Goal: Information Seeking & Learning: Find specific fact

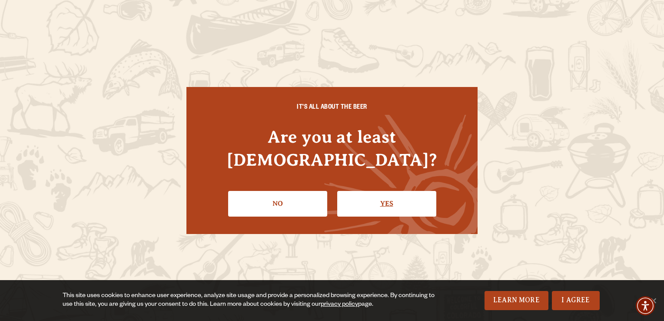
click at [390, 191] on link "Yes" at bounding box center [386, 203] width 99 height 25
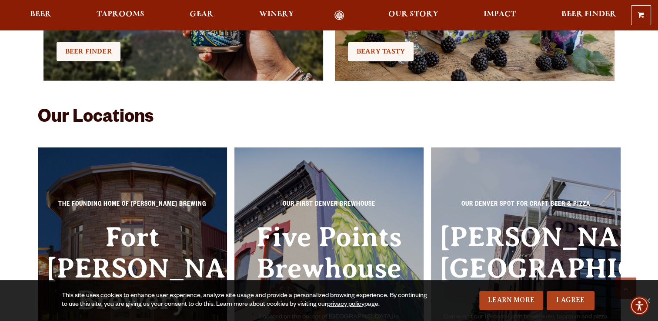
scroll to position [1878, 0]
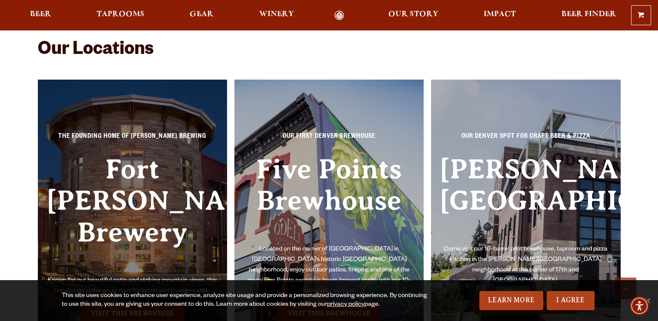
click at [390, 187] on h3 "Five Points Brewhouse" at bounding box center [329, 198] width 172 height 91
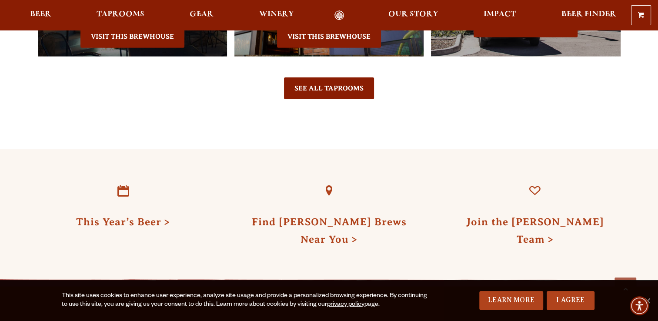
scroll to position [2173, 0]
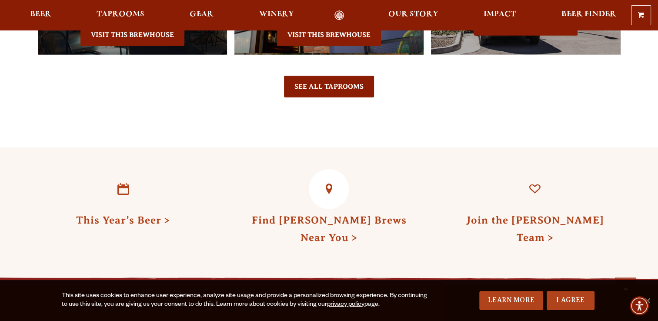
click at [359, 214] on link "Find [PERSON_NAME] Brews Near You" at bounding box center [328, 228] width 155 height 29
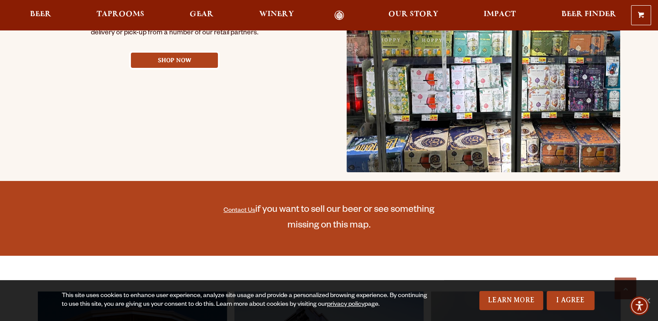
scroll to position [591, 0]
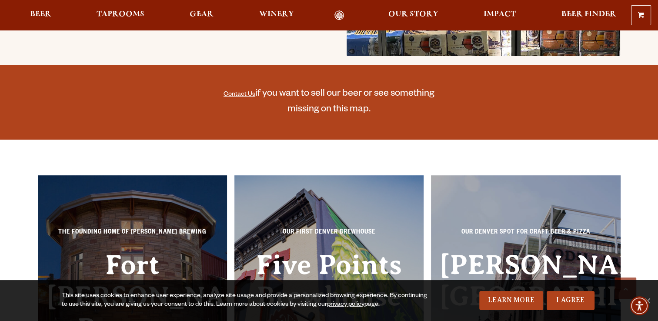
click at [233, 92] on link "Contact Us" at bounding box center [239, 94] width 32 height 7
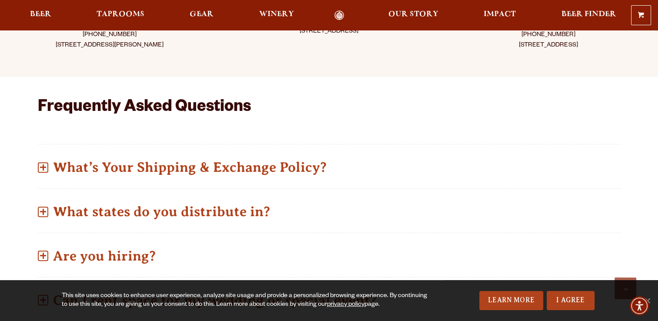
scroll to position [365, 0]
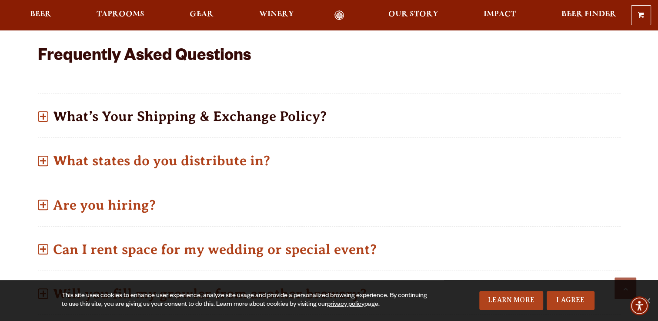
click at [209, 101] on p "What’s Your Shipping & Exchange Policy?" at bounding box center [329, 116] width 582 height 31
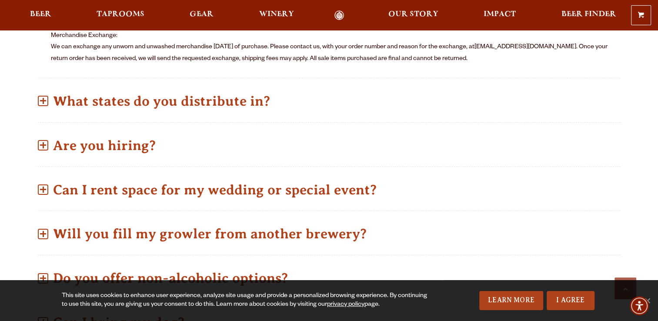
scroll to position [522, 0]
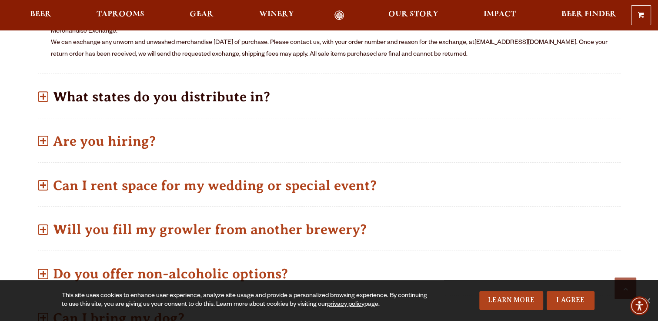
click at [159, 83] on p "What states do you distribute in?" at bounding box center [329, 96] width 582 height 31
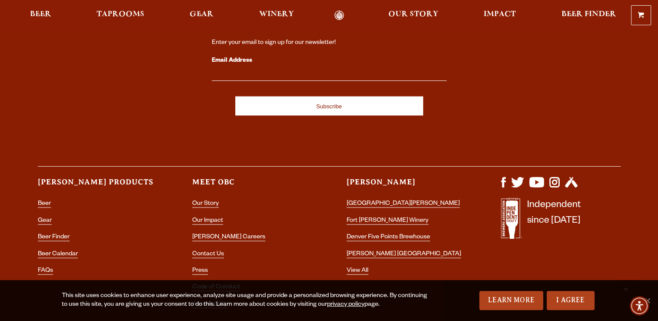
scroll to position [1756, 0]
